Goal: Task Accomplishment & Management: Complete application form

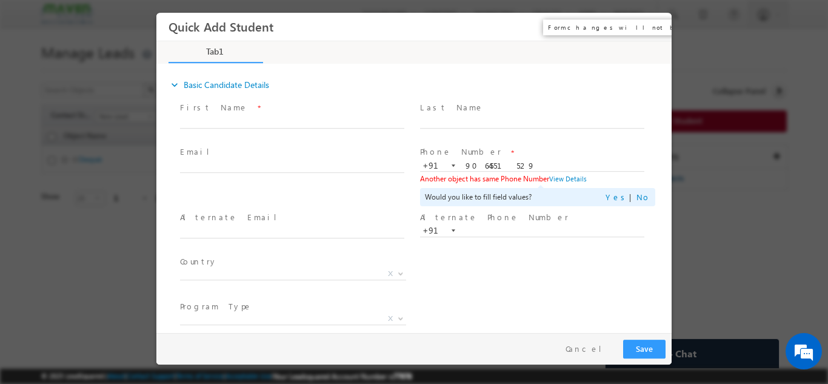
click at [660, 24] on button "×" at bounding box center [653, 26] width 21 height 22
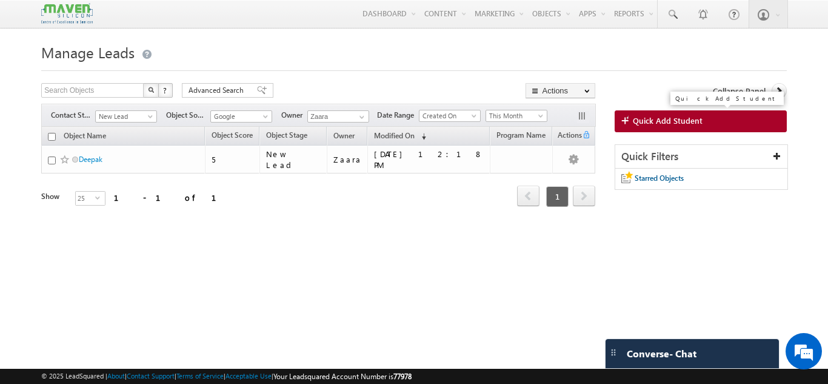
click at [751, 124] on link "Quick Add Student" at bounding box center [701, 121] width 172 height 22
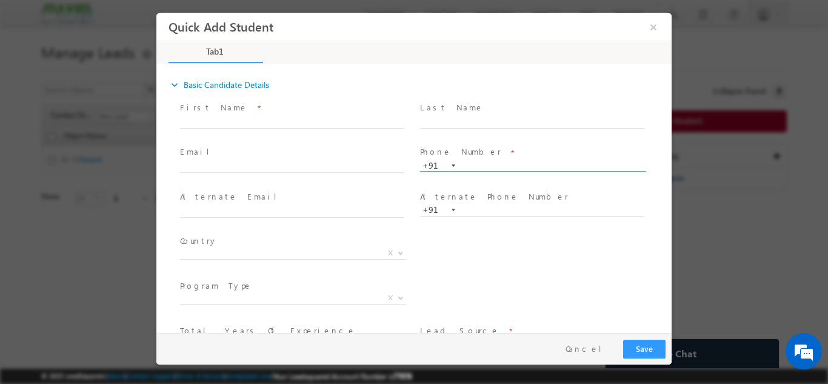
click at [489, 164] on input "text" at bounding box center [532, 166] width 224 height 12
paste input "95391 41469"
click at [502, 134] on span at bounding box center [532, 133] width 224 height 13
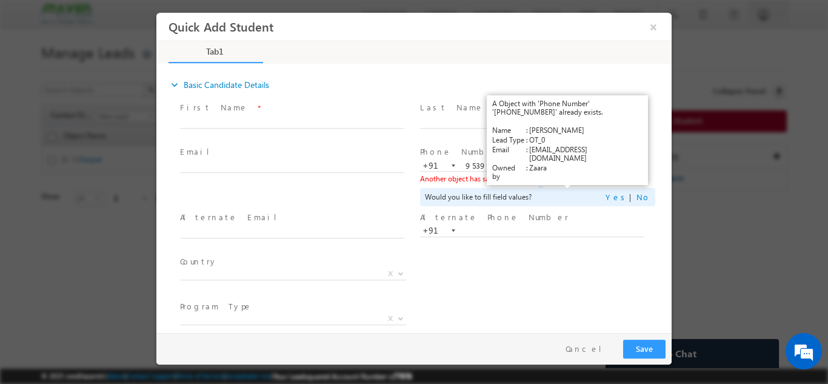
click at [576, 181] on link "View Details" at bounding box center [568, 178] width 38 height 8
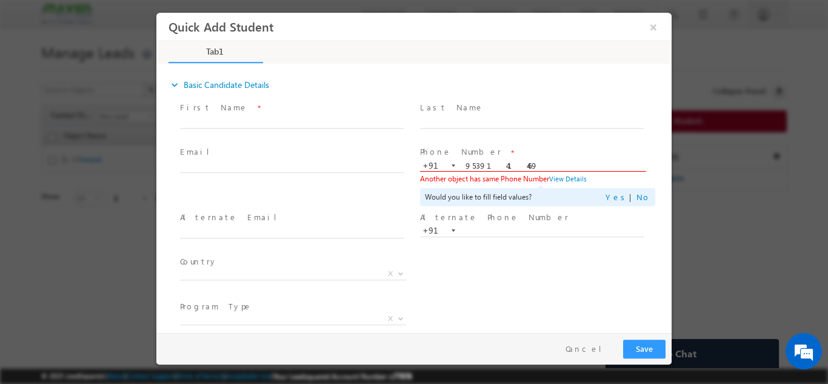
click at [496, 167] on input "9539141469" at bounding box center [532, 166] width 224 height 12
paste input "text"
type input "9539141469"
click at [504, 139] on span at bounding box center [532, 133] width 224 height 13
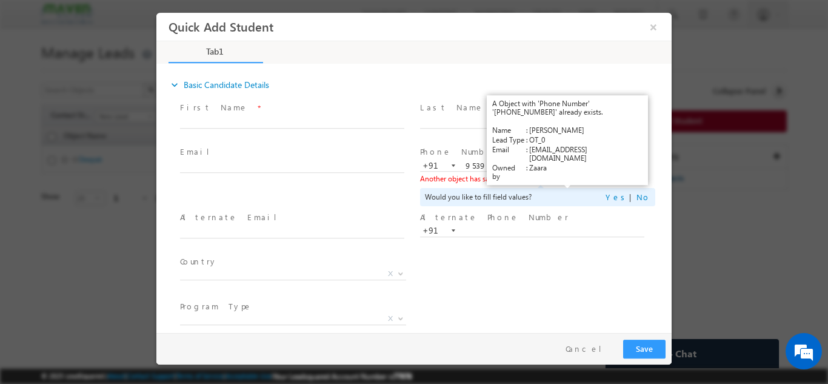
click at [577, 180] on link "View Details" at bounding box center [568, 178] width 38 height 8
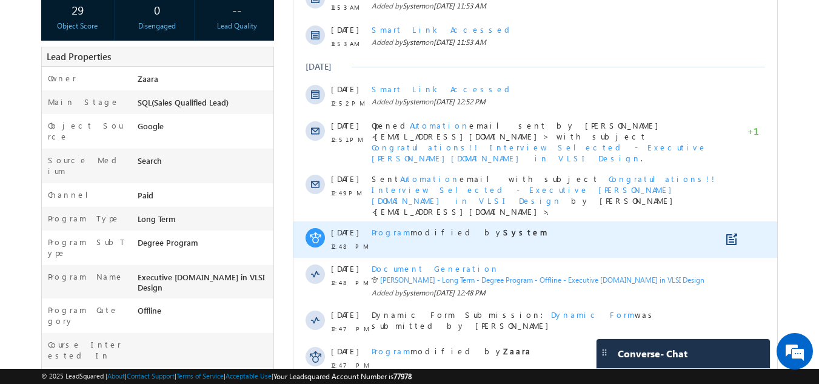
scroll to position [303, 0]
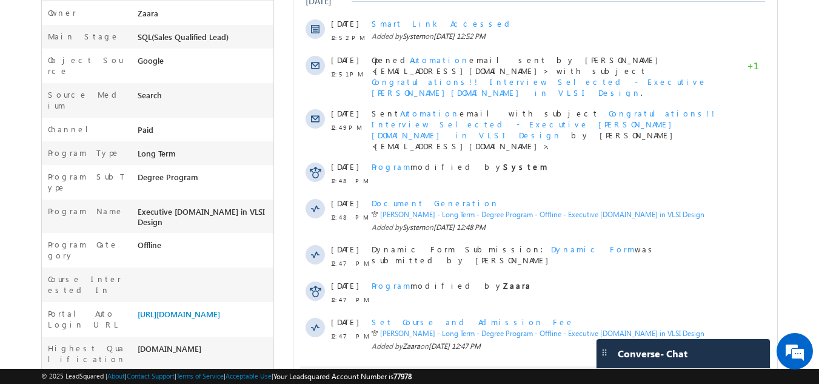
click at [509, 375] on span at bounding box center [503, 381] width 11 height 12
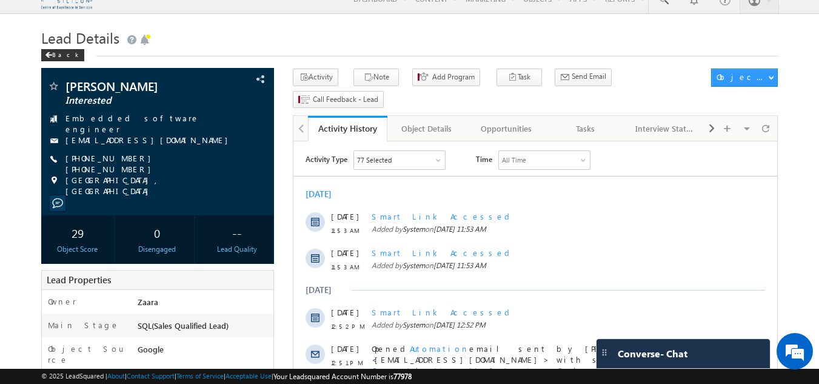
scroll to position [0, 0]
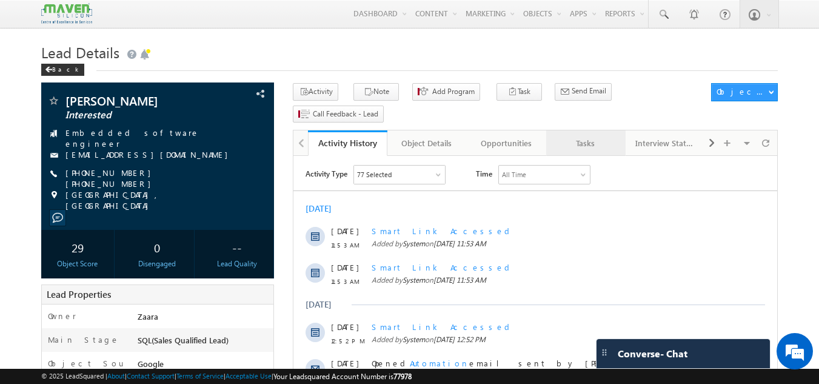
click at [604, 136] on div "Tasks" at bounding box center [585, 143] width 59 height 15
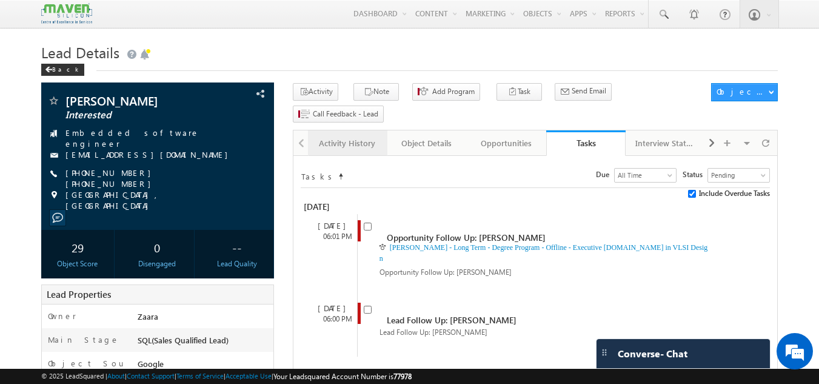
click at [354, 136] on div "Activity History" at bounding box center [347, 143] width 59 height 15
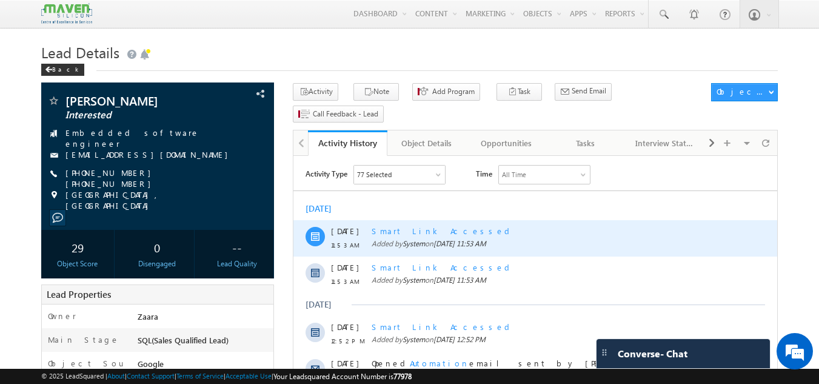
click at [401, 234] on div "Smart Link Accessed" at bounding box center [549, 231] width 354 height 11
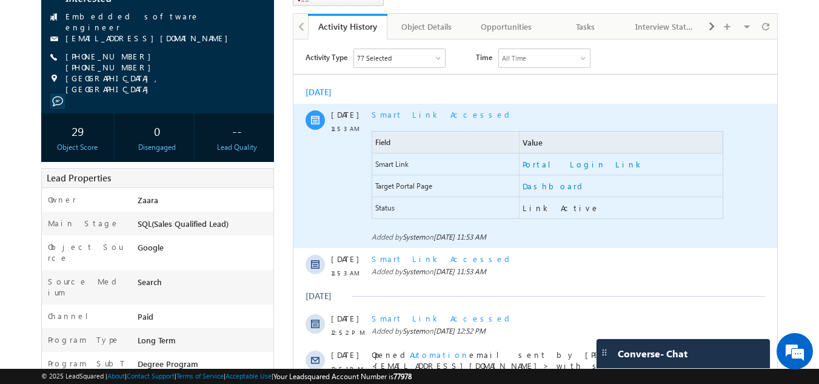
scroll to position [121, 0]
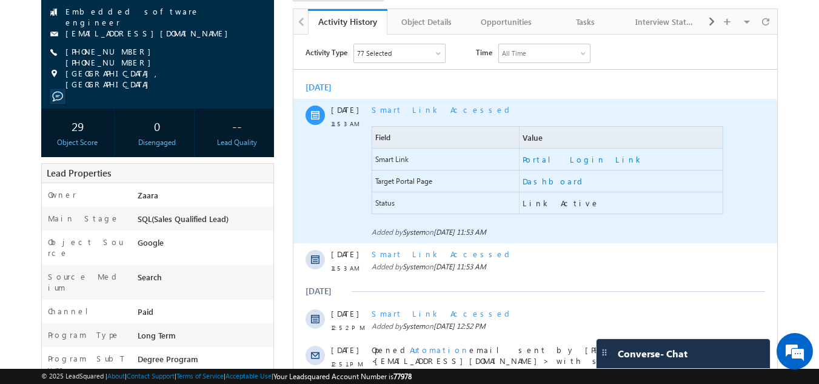
click at [536, 201] on span "Link Active" at bounding box center [561, 203] width 77 height 11
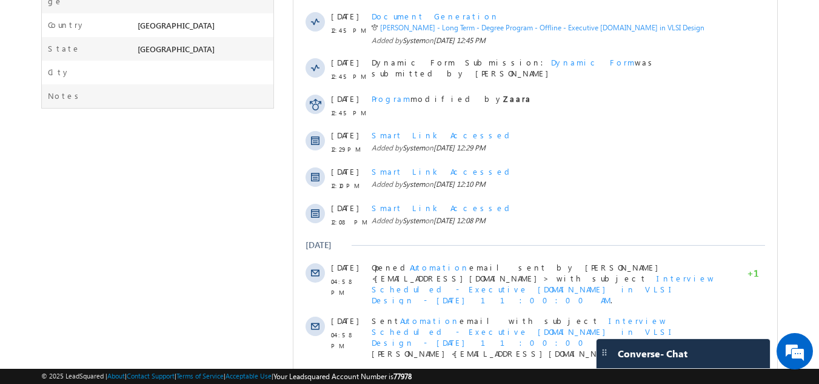
scroll to position [808, 0]
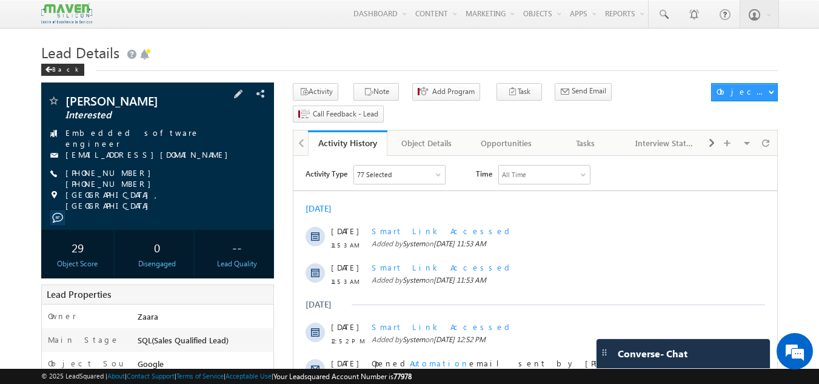
drag, startPoint x: 189, startPoint y: 170, endPoint x: 163, endPoint y: 150, distance: 32.0
click at [163, 150] on div "Amith Interested Embedded software engineer amithvarghese94@gmail.com +91-95391…" at bounding box center [157, 153] width 221 height 116
click at [215, 170] on div "+91-9539141469 +91-9526526347" at bounding box center [157, 173] width 221 height 12
drag, startPoint x: 188, startPoint y: 170, endPoint x: 147, endPoint y: 149, distance: 45.8
click at [147, 149] on div "Amith Interested Embedded software engineer amithvarghese94@gmail.com +91-95391…" at bounding box center [157, 153] width 221 height 116
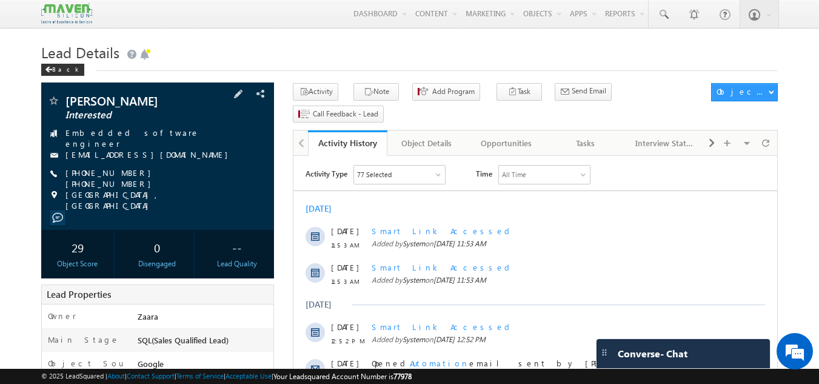
click at [189, 141] on div "Amith Interested Embedded software engineer amithvarghese94@gmail.com +91-95391…" at bounding box center [157, 153] width 221 height 116
drag, startPoint x: 63, startPoint y: 152, endPoint x: 168, endPoint y: 153, distance: 104.9
click at [168, 153] on div "[EMAIL_ADDRESS][DOMAIN_NAME]" at bounding box center [157, 155] width 221 height 12
copy div "[EMAIL_ADDRESS][DOMAIN_NAME]"
click at [454, 136] on div "Object Details" at bounding box center [426, 143] width 59 height 15
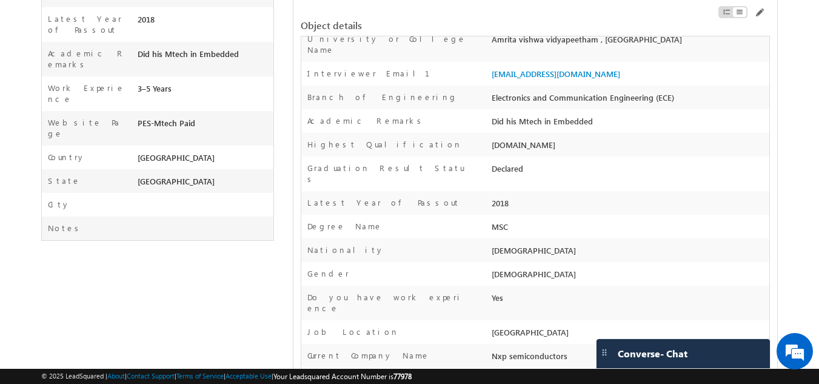
scroll to position [728, 0]
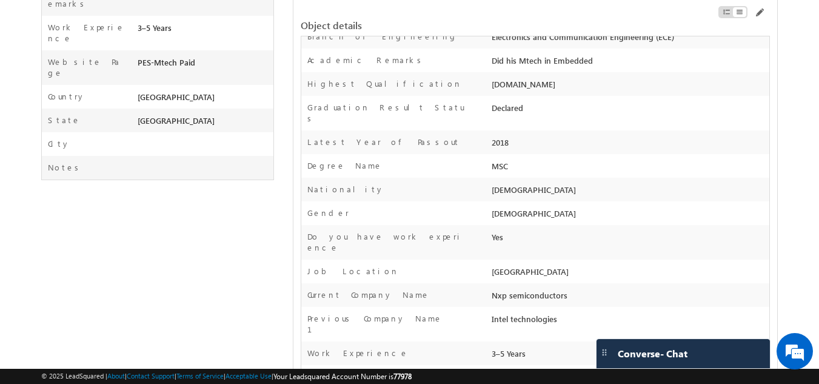
drag, startPoint x: 489, startPoint y: 233, endPoint x: 566, endPoint y: 230, distance: 77.7
click at [566, 289] on div "Nxp semiconductors" at bounding box center [629, 297] width 281 height 17
copy div "Nxp semiconductors"
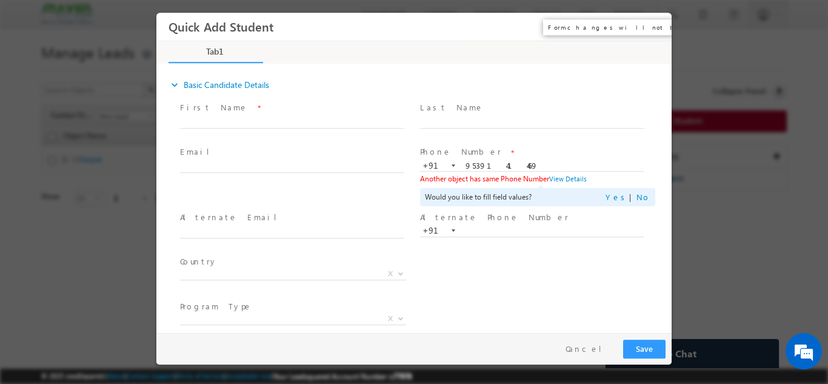
click at [654, 25] on button "×" at bounding box center [653, 26] width 21 height 22
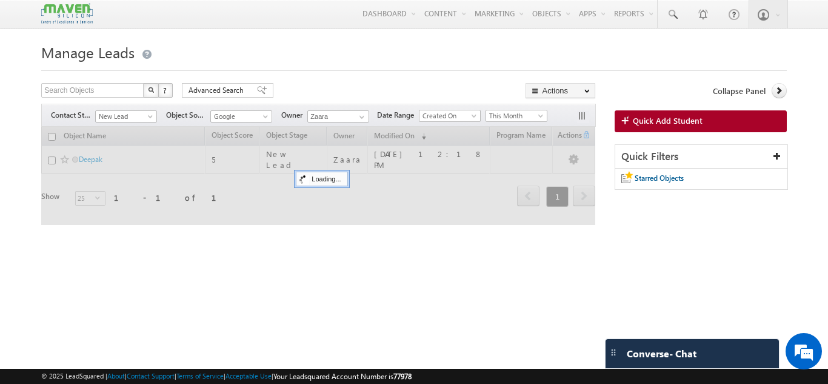
click at [707, 126] on link "Quick Add Student" at bounding box center [701, 121] width 172 height 22
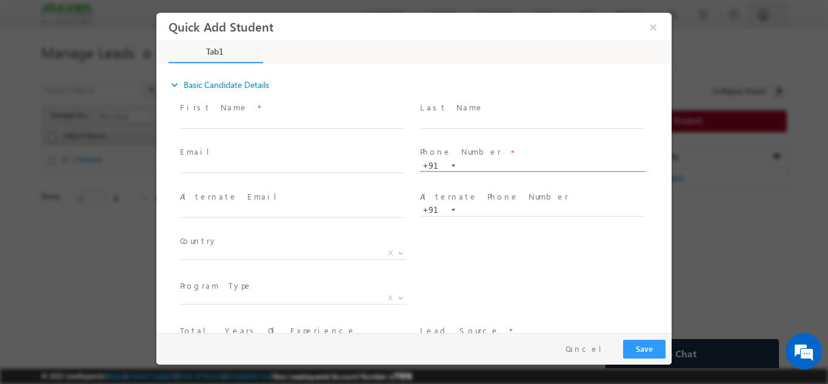
click at [482, 168] on input "text" at bounding box center [532, 166] width 224 height 12
type input "8686923086"
click at [537, 149] on span "Phone Number *" at bounding box center [532, 152] width 224 height 13
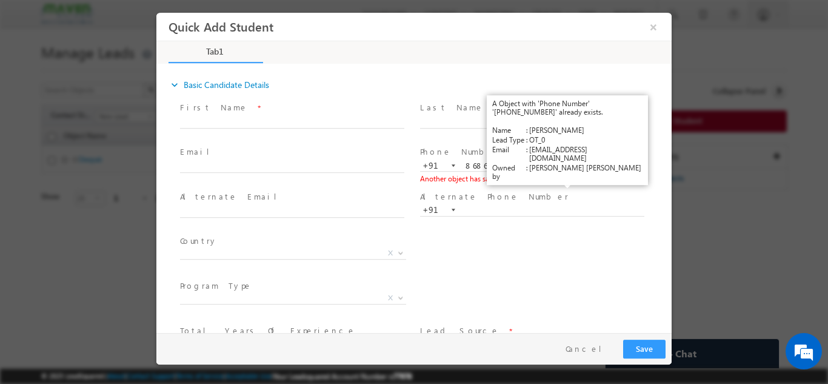
click at [567, 180] on link "View Details" at bounding box center [568, 178] width 38 height 8
